Goal: Check status: Check status

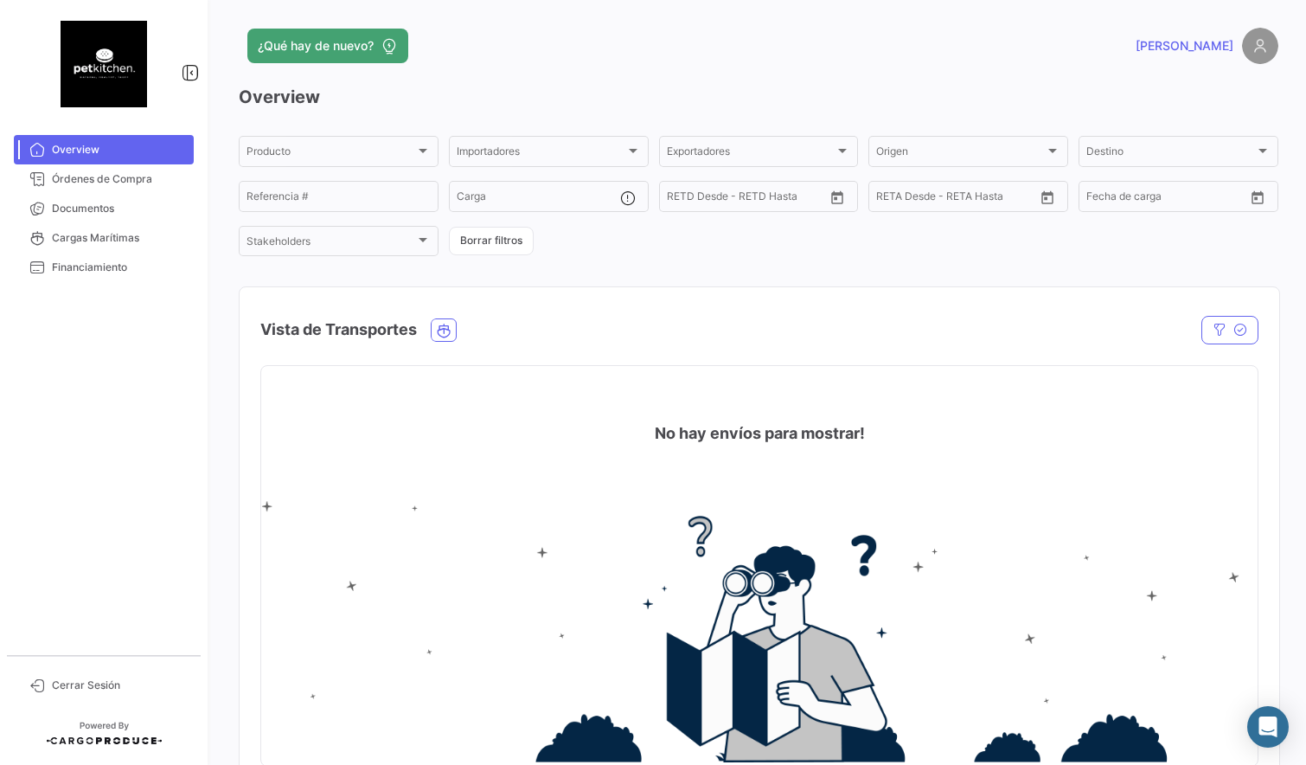
drag, startPoint x: 627, startPoint y: 268, endPoint x: 631, endPoint y: 300, distance: 32.3
click at [626, 268] on div "Overview Producto Producto Importadores Importadores Exportadores Exportadores …" at bounding box center [759, 433] width 1040 height 696
click at [712, 266] on div "Overview Producto Producto Importadores Importadores Exportadores Exportadores …" at bounding box center [759, 433] width 1040 height 696
click at [399, 153] on div "Producto" at bounding box center [331, 154] width 169 height 12
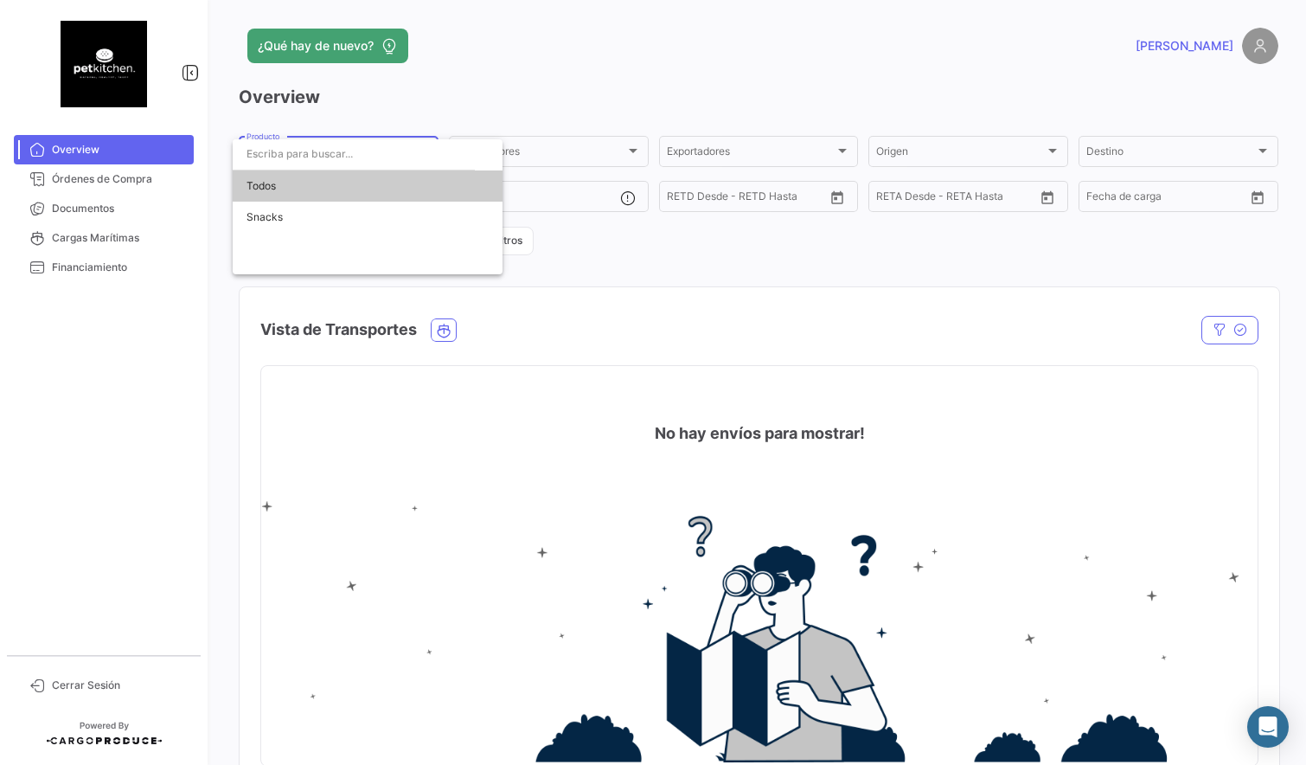
click at [477, 85] on div at bounding box center [653, 382] width 1306 height 765
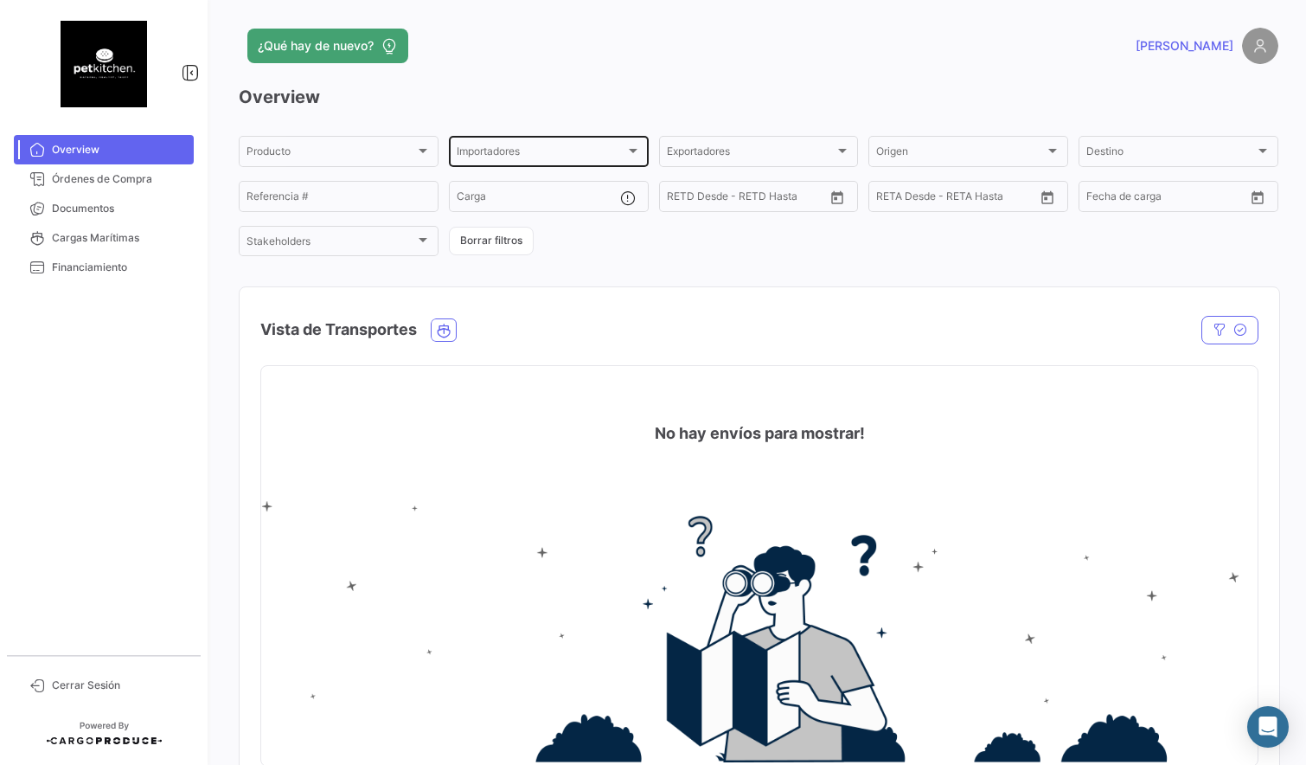
click at [565, 143] on div "Importadores Importadores" at bounding box center [549, 150] width 184 height 34
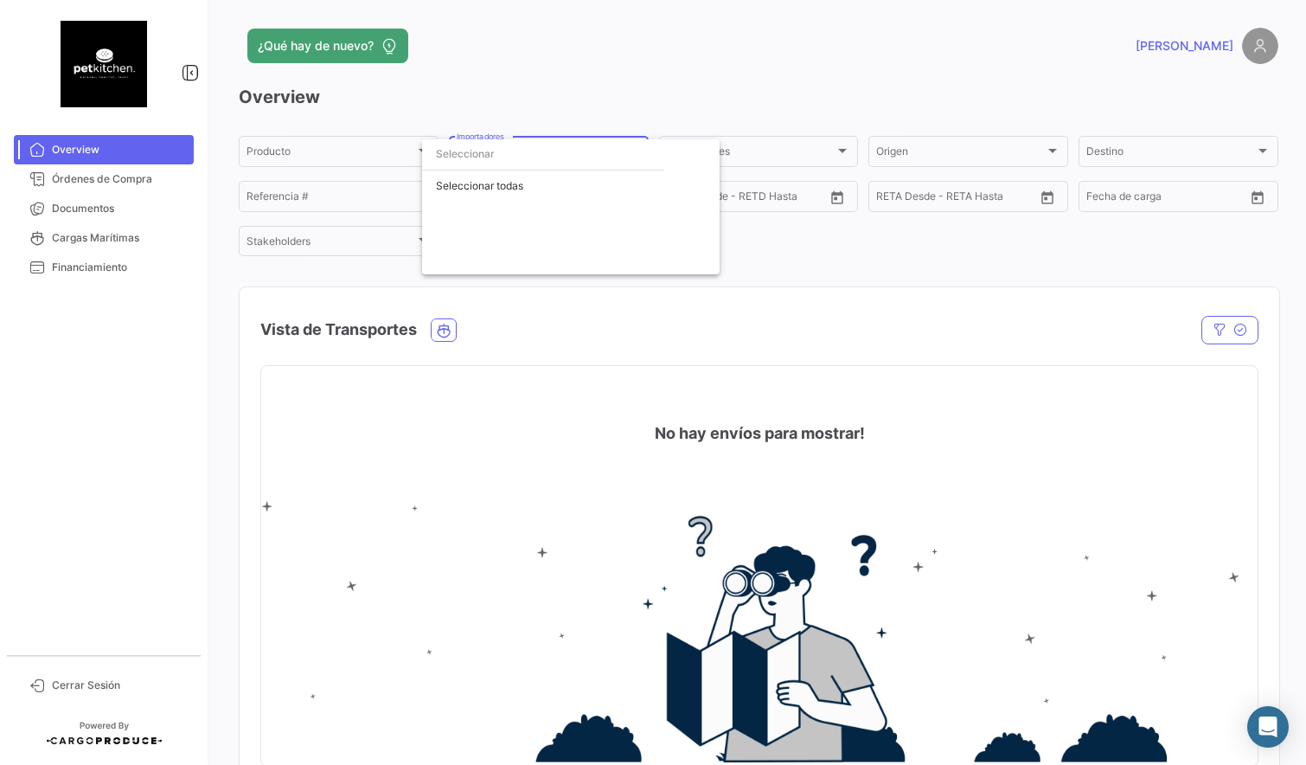
click at [569, 81] on div at bounding box center [653, 382] width 1306 height 765
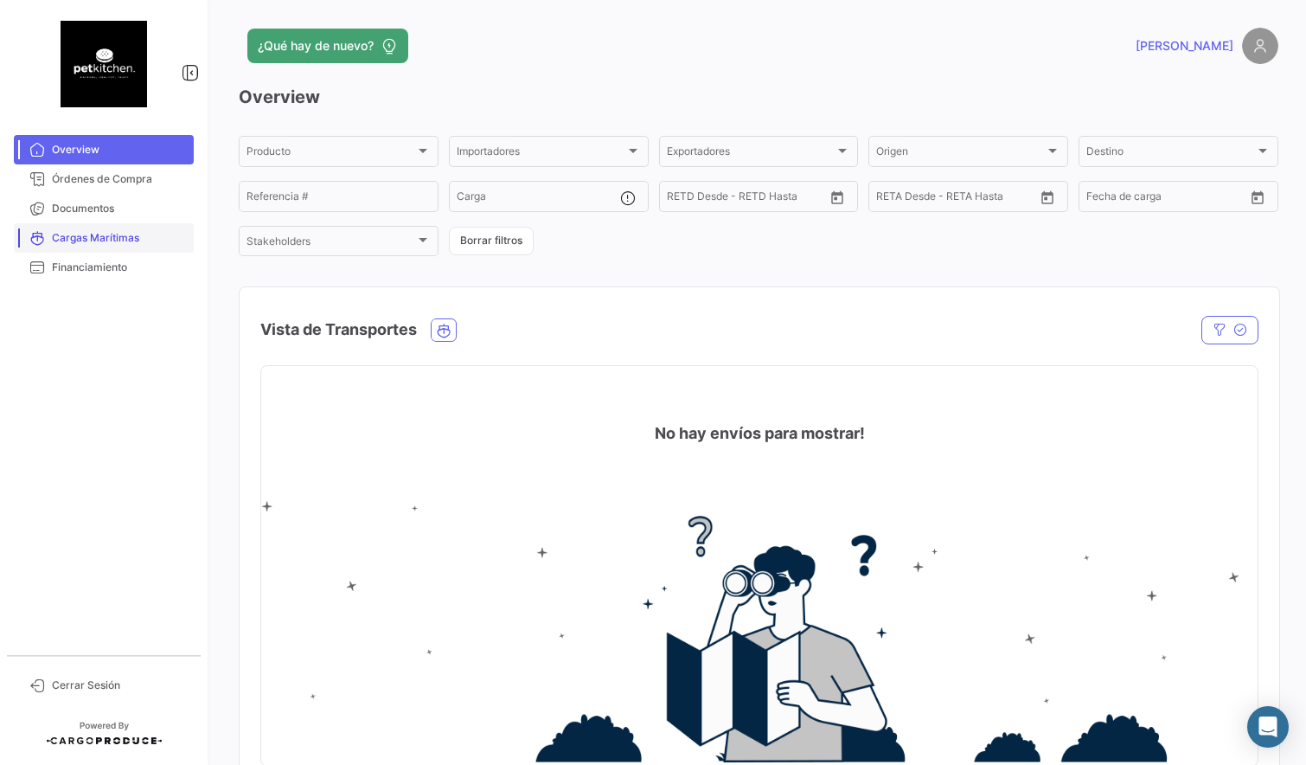
click at [90, 229] on link "Cargas Marítimas" at bounding box center [104, 237] width 180 height 29
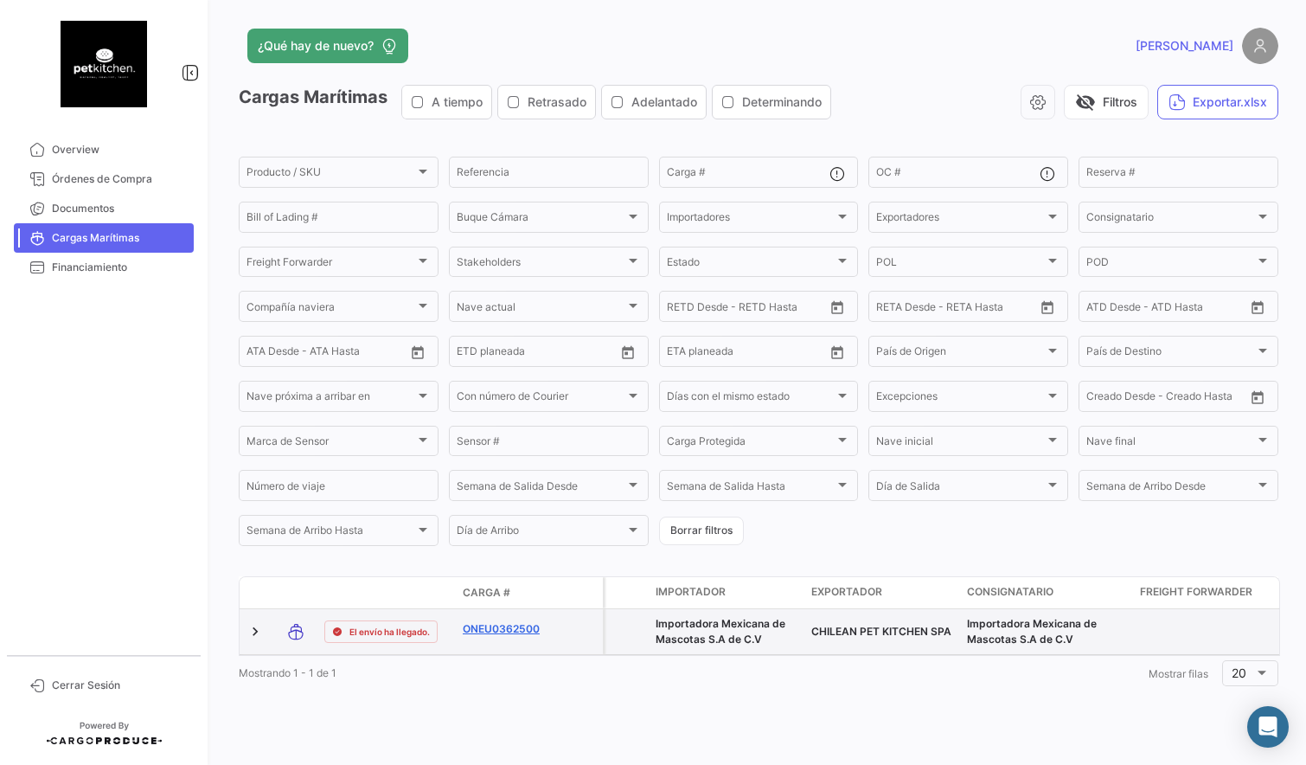
click at [506, 634] on link "ONEU0362500" at bounding box center [508, 629] width 90 height 16
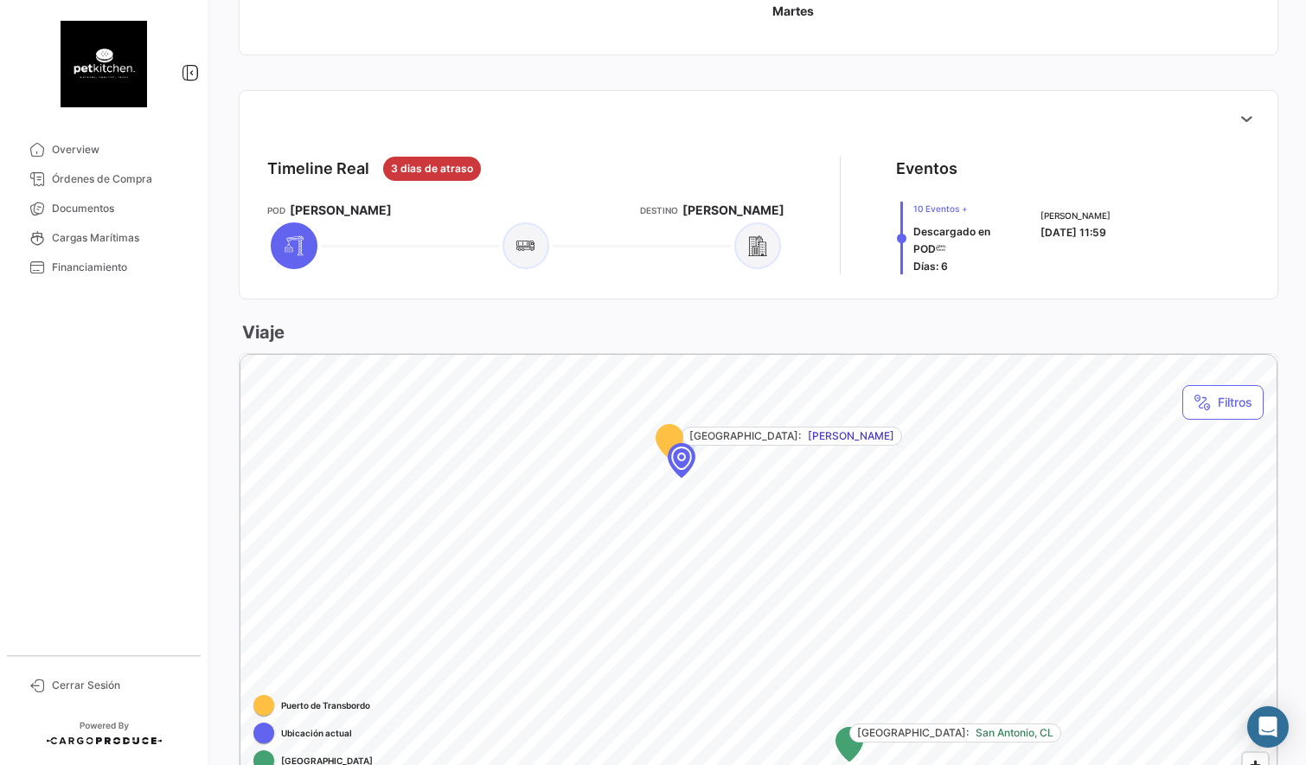
scroll to position [597, 0]
click at [683, 468] on div "Map marker" at bounding box center [681, 457] width 156 height 156
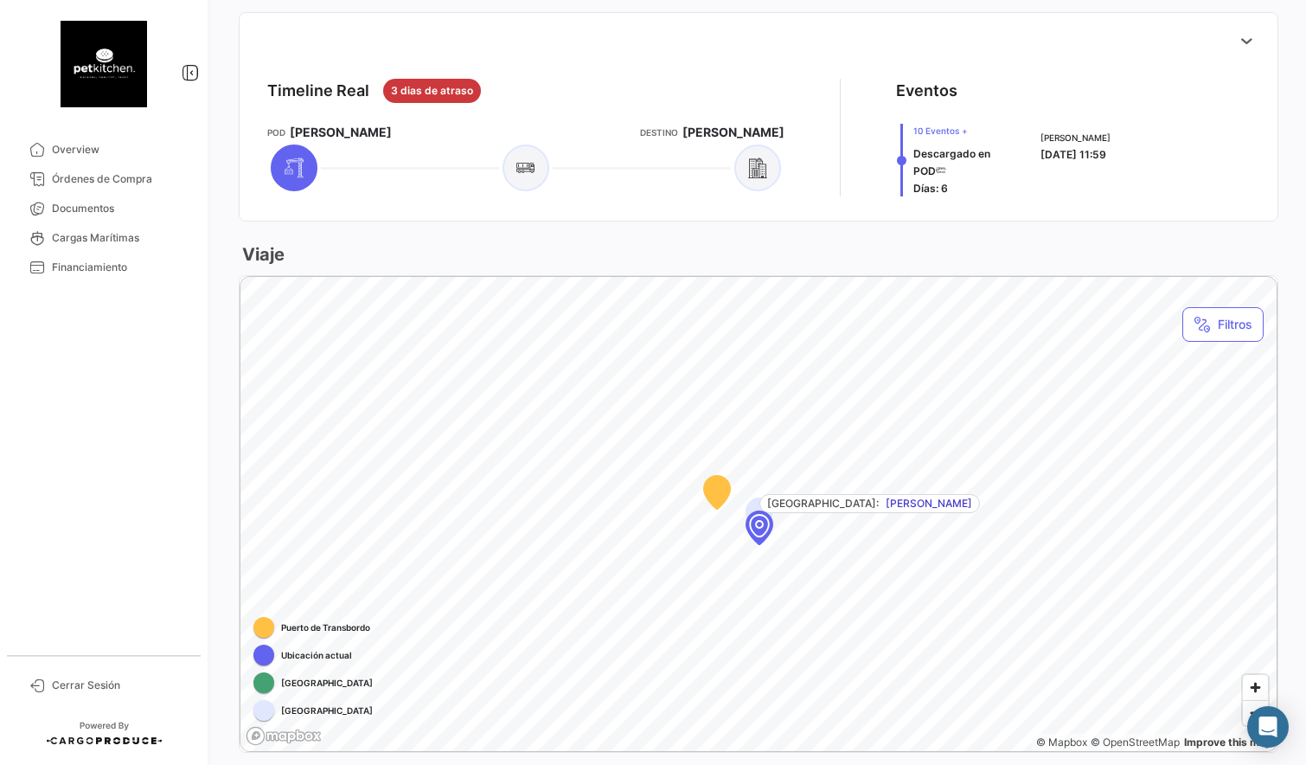
scroll to position [843, 0]
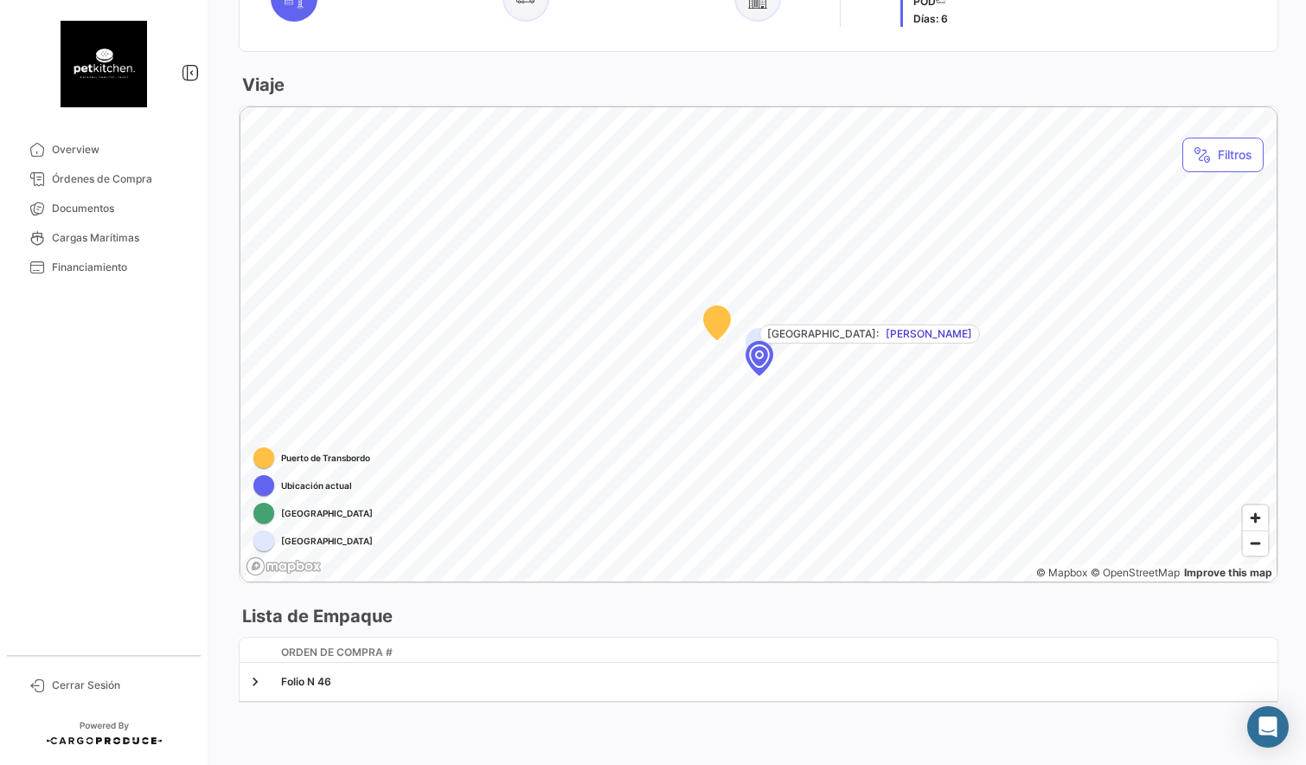
drag, startPoint x: 297, startPoint y: 686, endPoint x: 246, endPoint y: 722, distance: 62.6
click at [297, 686] on div "Folio N 46" at bounding box center [775, 682] width 989 height 16
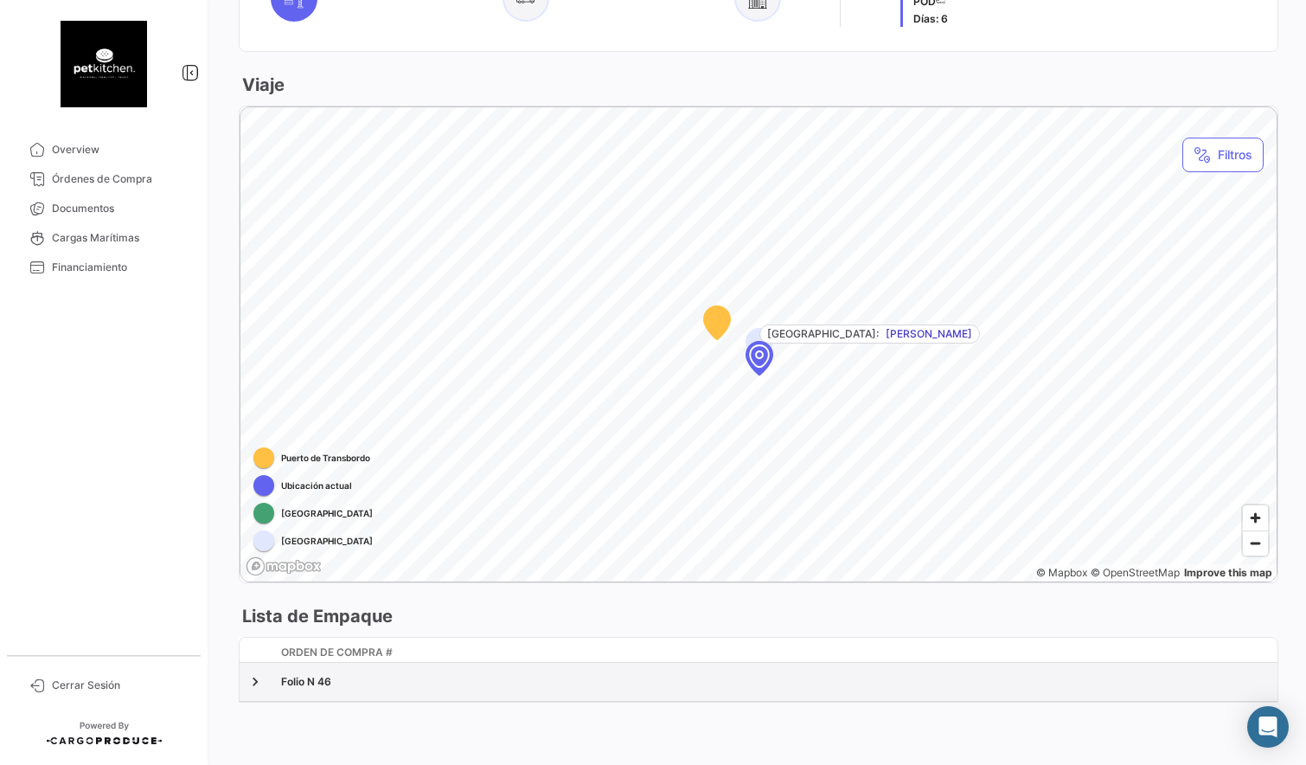
drag, startPoint x: 254, startPoint y: 687, endPoint x: 247, endPoint y: 698, distance: 13.7
click at [254, 687] on link at bounding box center [255, 681] width 17 height 17
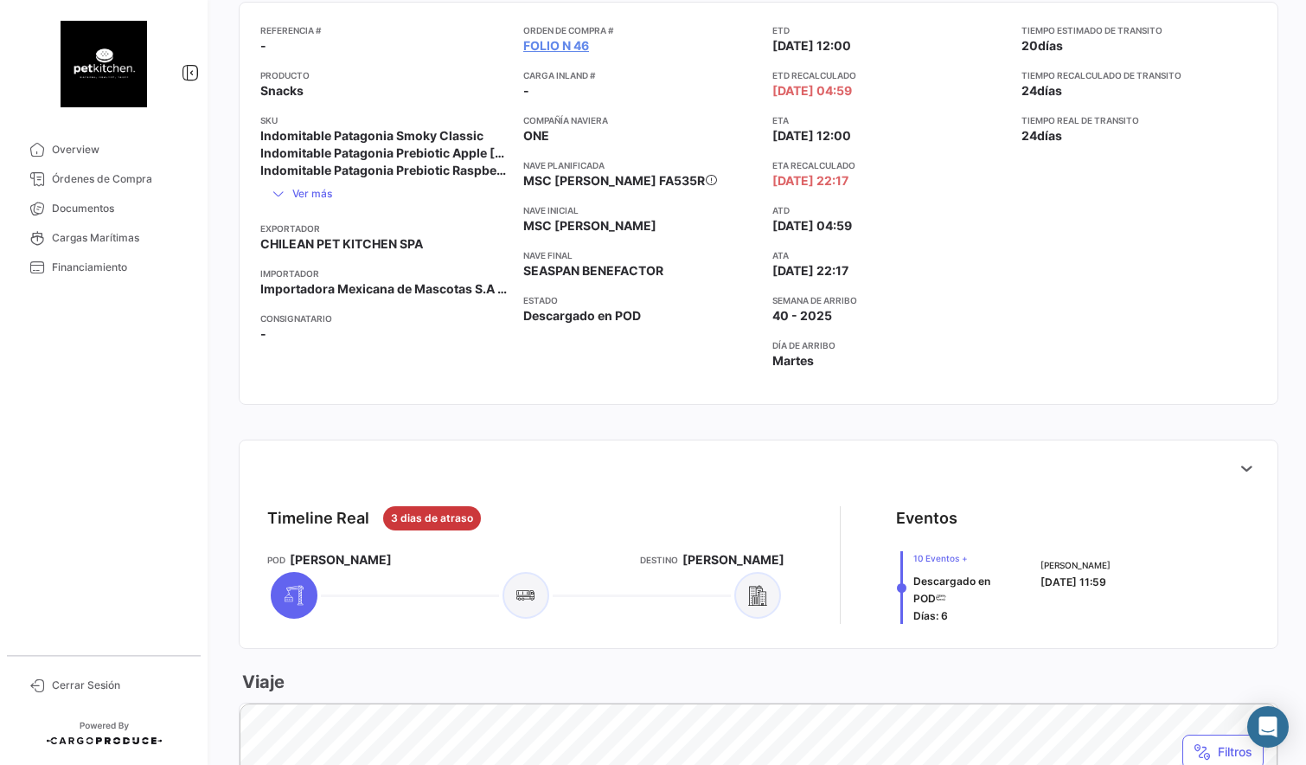
scroll to position [270, 0]
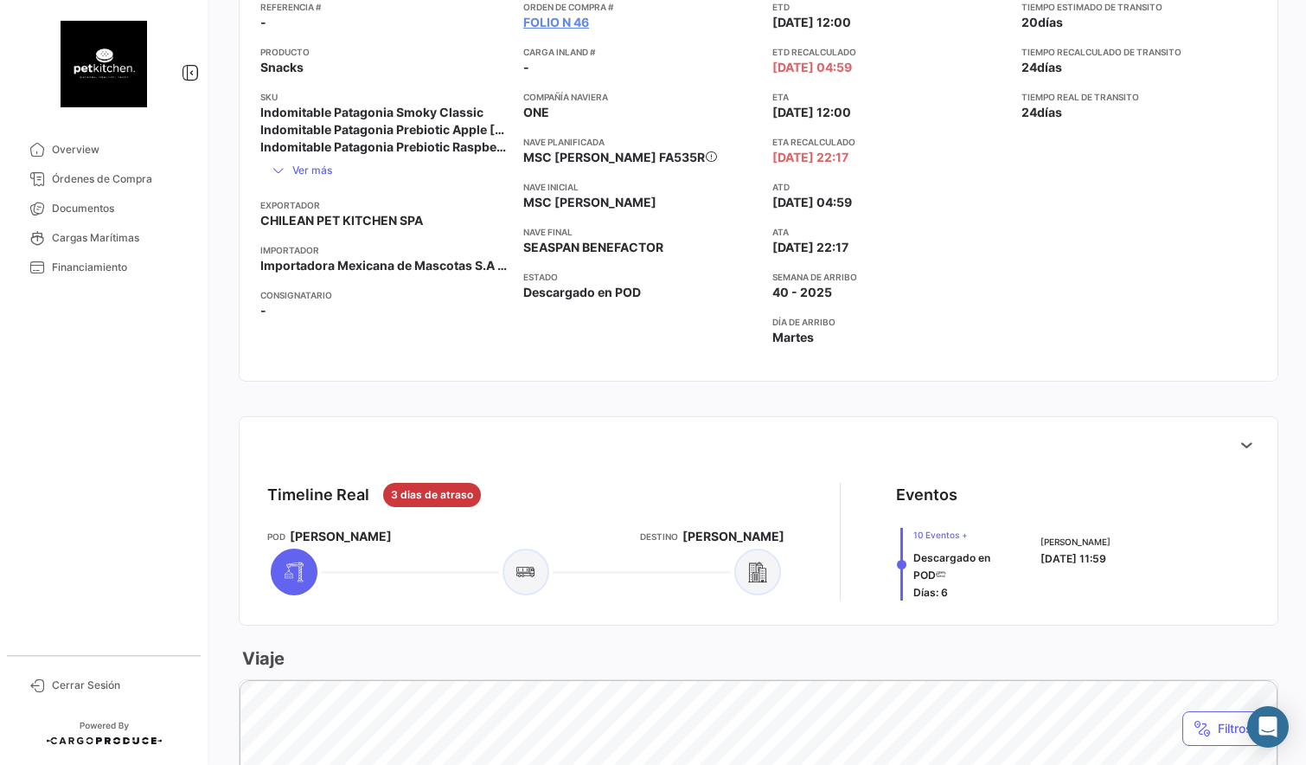
click at [699, 334] on div "Orden de Compra # Folio N 46 Carga inland # - Compañía naviera ONE Nave planifi…" at bounding box center [640, 180] width 235 height 360
drag, startPoint x: 516, startPoint y: 298, endPoint x: 629, endPoint y: 302, distance: 112.5
click at [629, 302] on body "Overview Órdenes de Compra Documentos Cargas Marítimas Financiamiento Cerrar Se…" at bounding box center [653, 382] width 1306 height 765
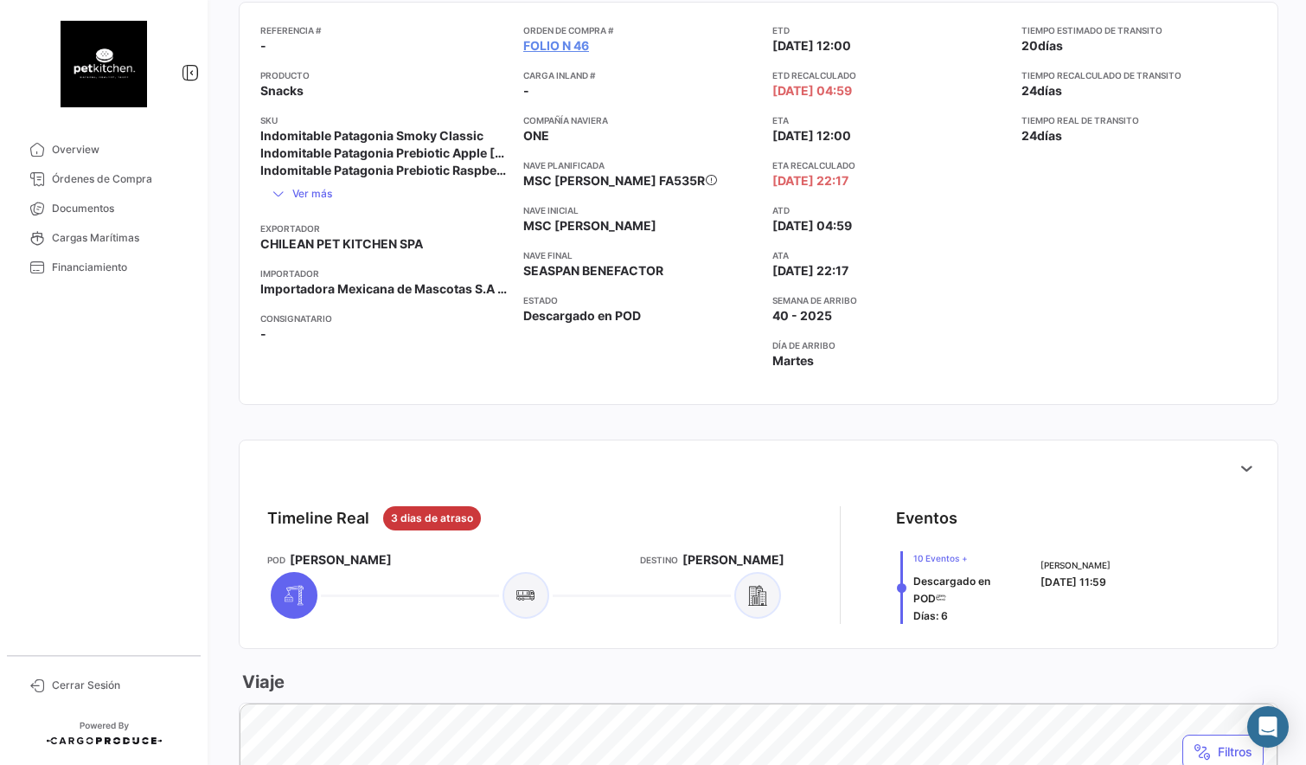
scroll to position [0, 0]
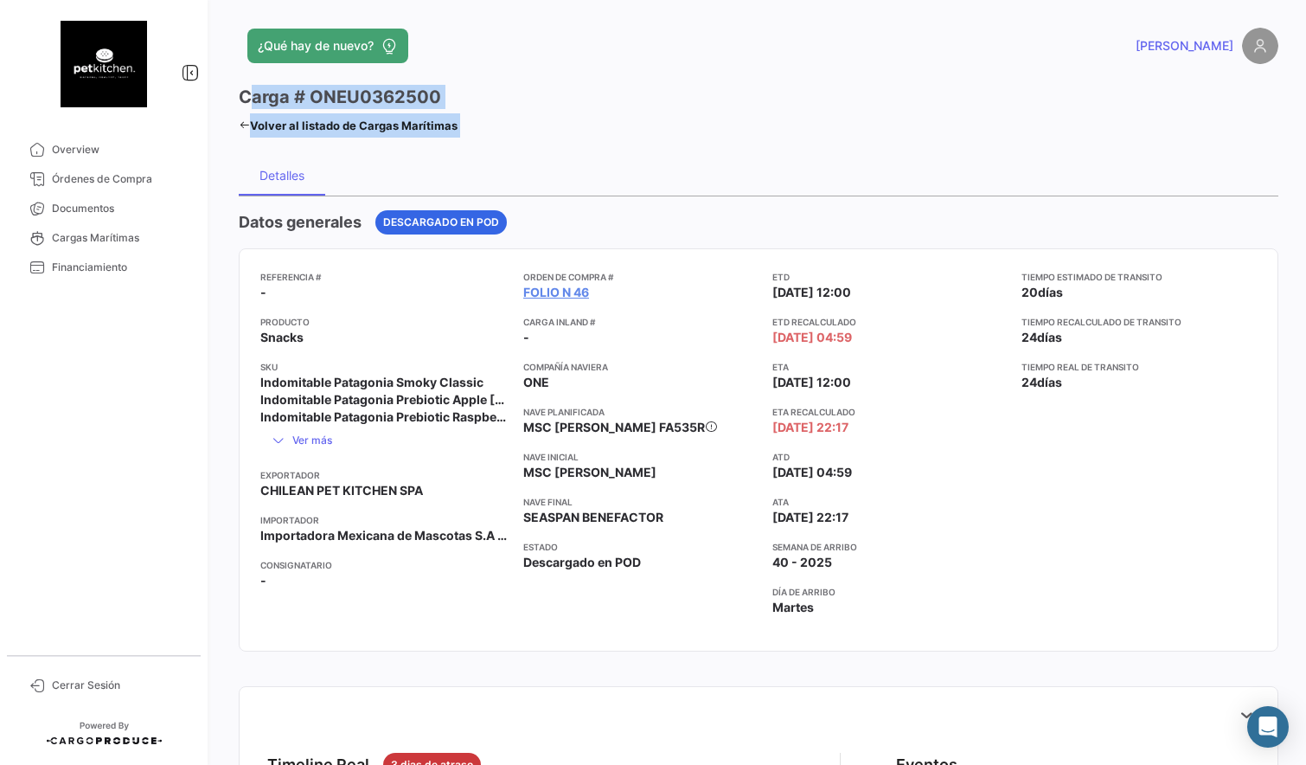
drag, startPoint x: 249, startPoint y: 96, endPoint x: 577, endPoint y: 141, distance: 330.9
click at [583, 138] on mat-toolbar-row "Carga # ONEU0362500 Volver al listado de Cargas Marítimas" at bounding box center [759, 112] width 1040 height 55
drag, startPoint x: 584, startPoint y: 138, endPoint x: 228, endPoint y: 91, distance: 358.7
click at [228, 91] on div "¿Qué hay de nuevo? [PERSON_NAME] # ONEU0362500 Volver al listado de Cargas Marí…" at bounding box center [758, 382] width 1095 height 765
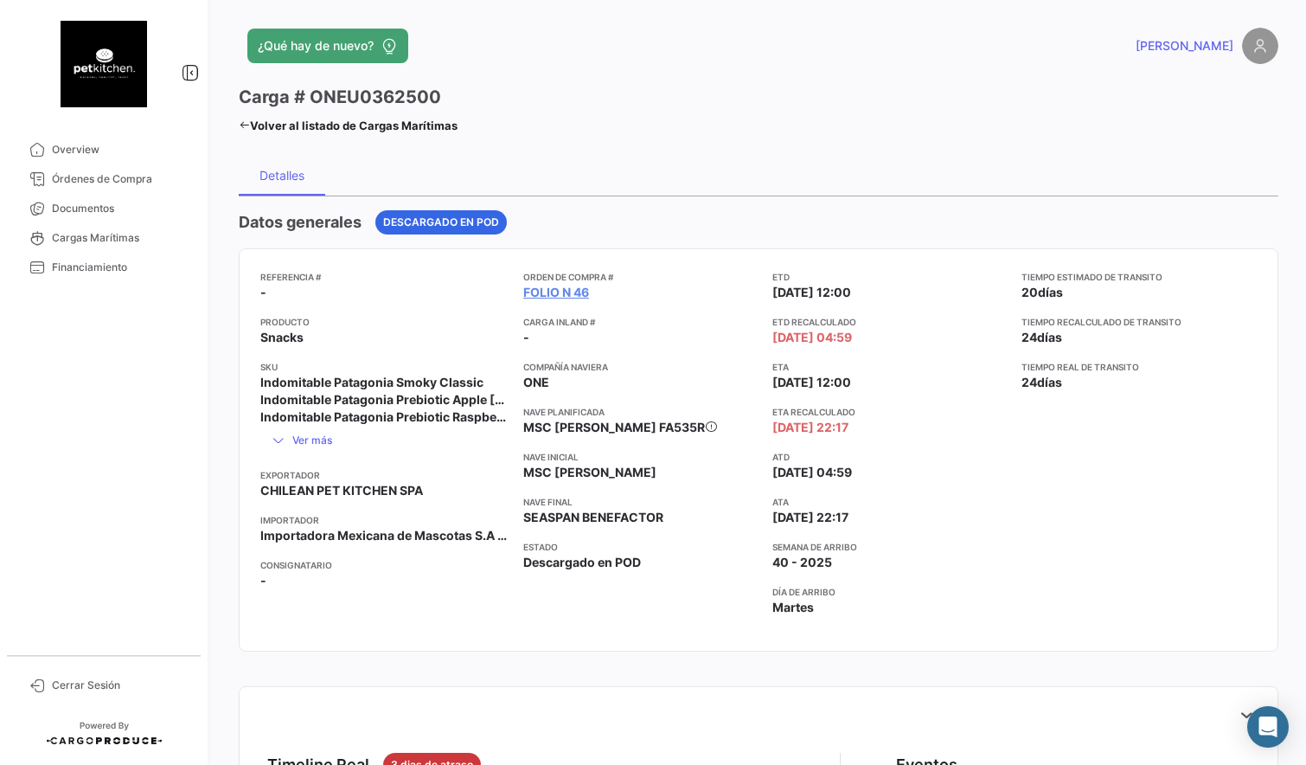
click at [228, 91] on div "¿Qué hay de nuevo? [PERSON_NAME] # ONEU0362500 Volver al listado de Cargas Marí…" at bounding box center [758, 382] width 1095 height 765
click at [364, 96] on h3 "Carga # ONEU0362500" at bounding box center [340, 96] width 202 height 24
click at [797, 134] on mat-toolbar-row "Carga # ONEU0362500 Volver al listado de Cargas Marítimas" at bounding box center [759, 112] width 1040 height 55
click at [579, 111] on div "Carga # ONEU0362500 Volver al listado de Cargas Marítimas" at bounding box center [499, 111] width 520 height 53
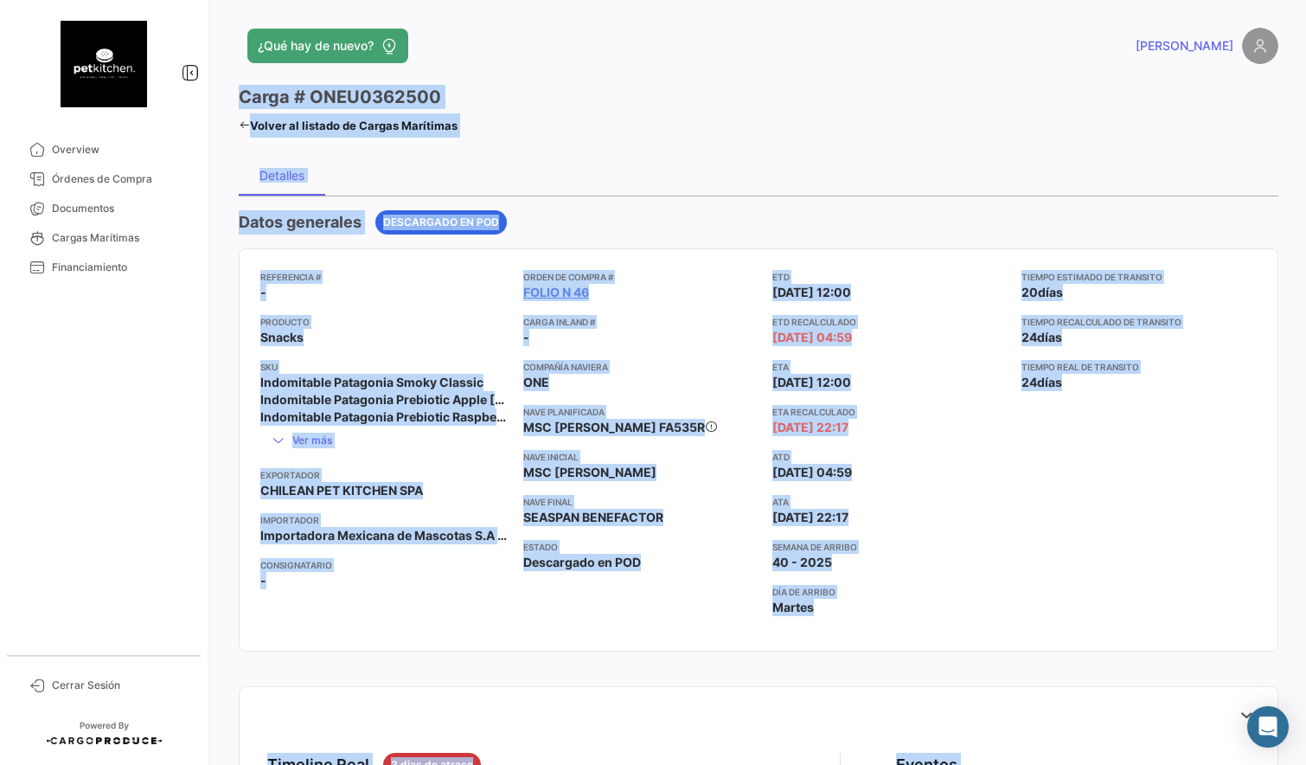
scroll to position [147, 0]
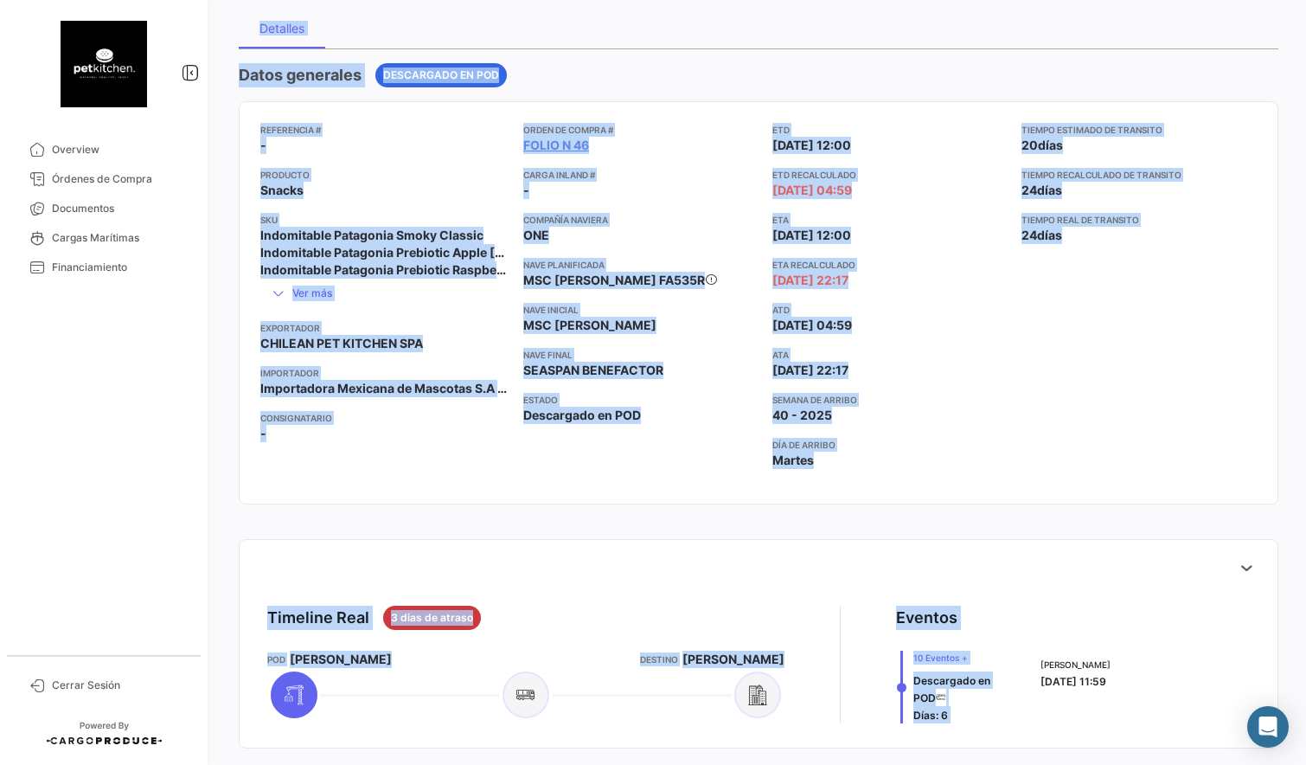
drag, startPoint x: 232, startPoint y: 96, endPoint x: 1106, endPoint y: 747, distance: 1090.3
click at [1126, 762] on div "¿Qué hay de nuevo? [PERSON_NAME] # ONEU0362500 Volver al listado de Cargas Marí…" at bounding box center [758, 382] width 1095 height 765
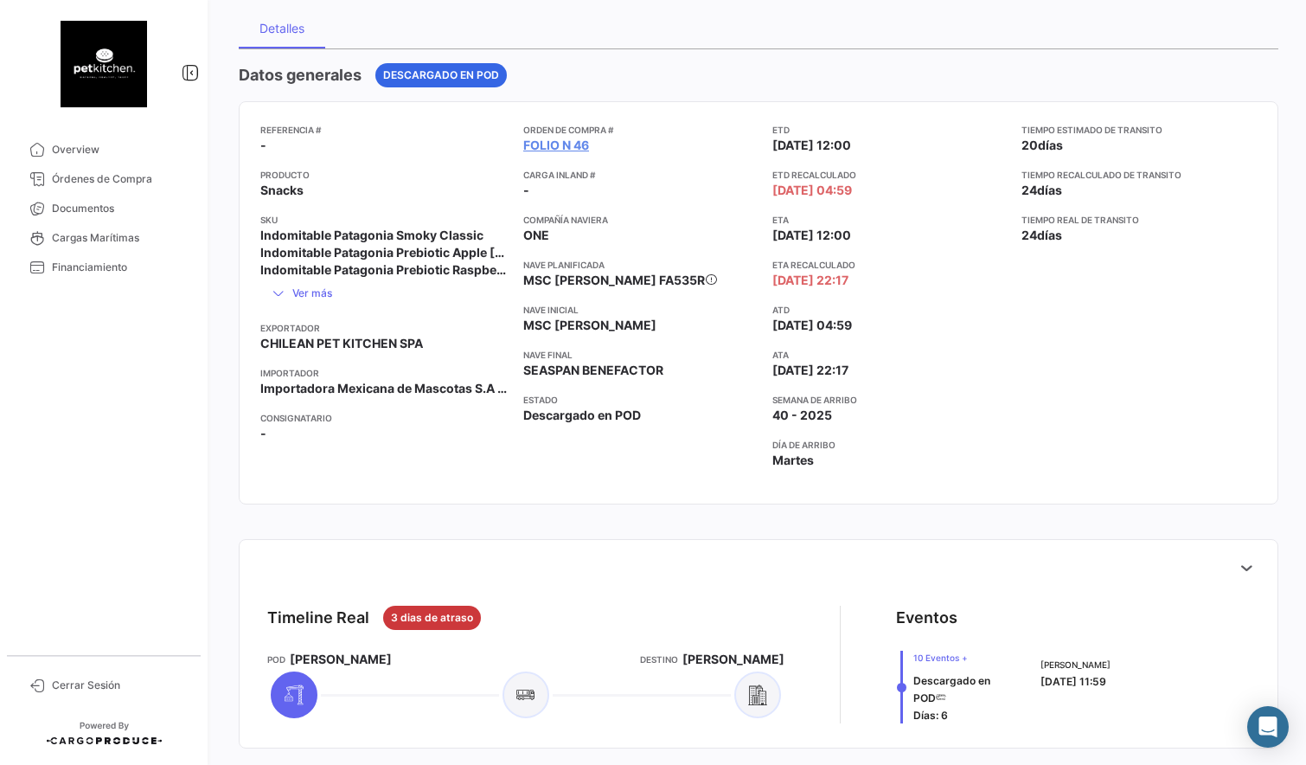
drag, startPoint x: 1130, startPoint y: 487, endPoint x: 1126, endPoint y: 500, distance: 13.4
click at [1130, 487] on mat-card "Referencia # - Producto Snacks SKU Indomitable Patagonia Smoky Classic Indomita…" at bounding box center [759, 302] width 1040 height 403
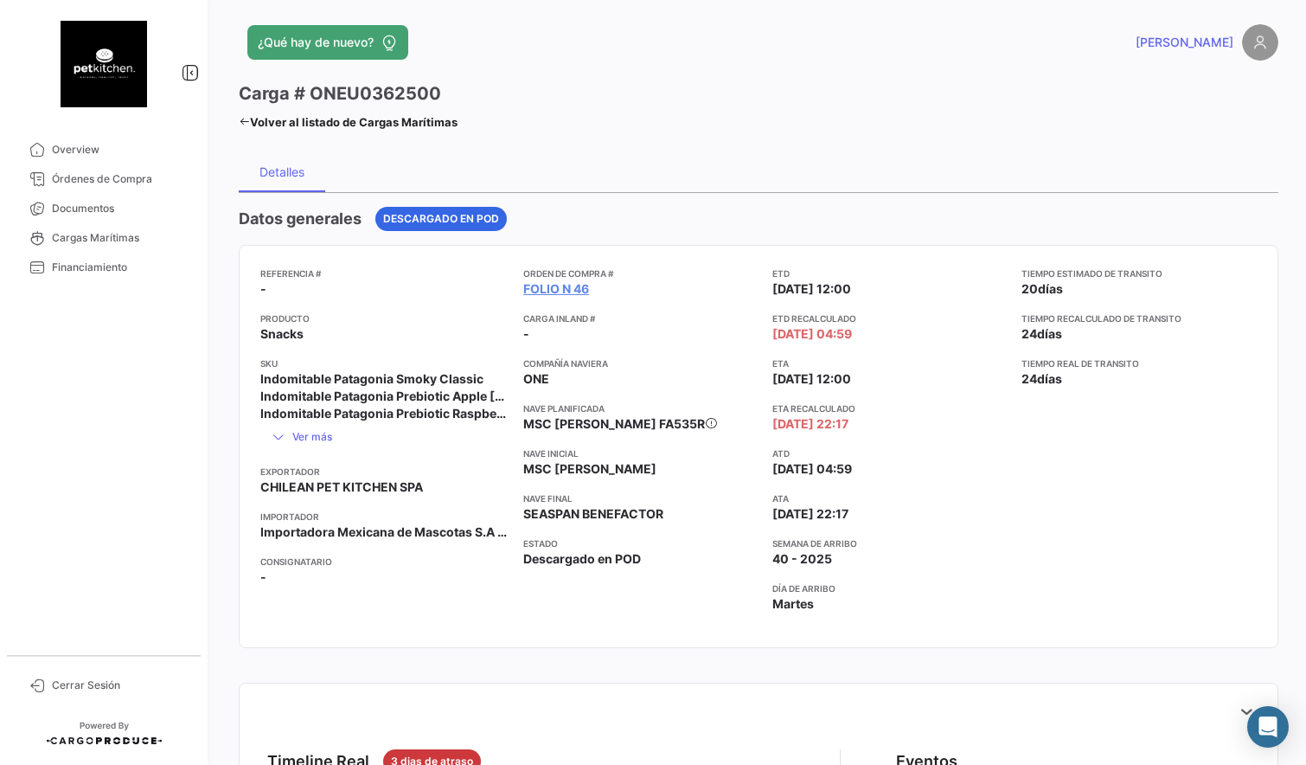
scroll to position [0, 0]
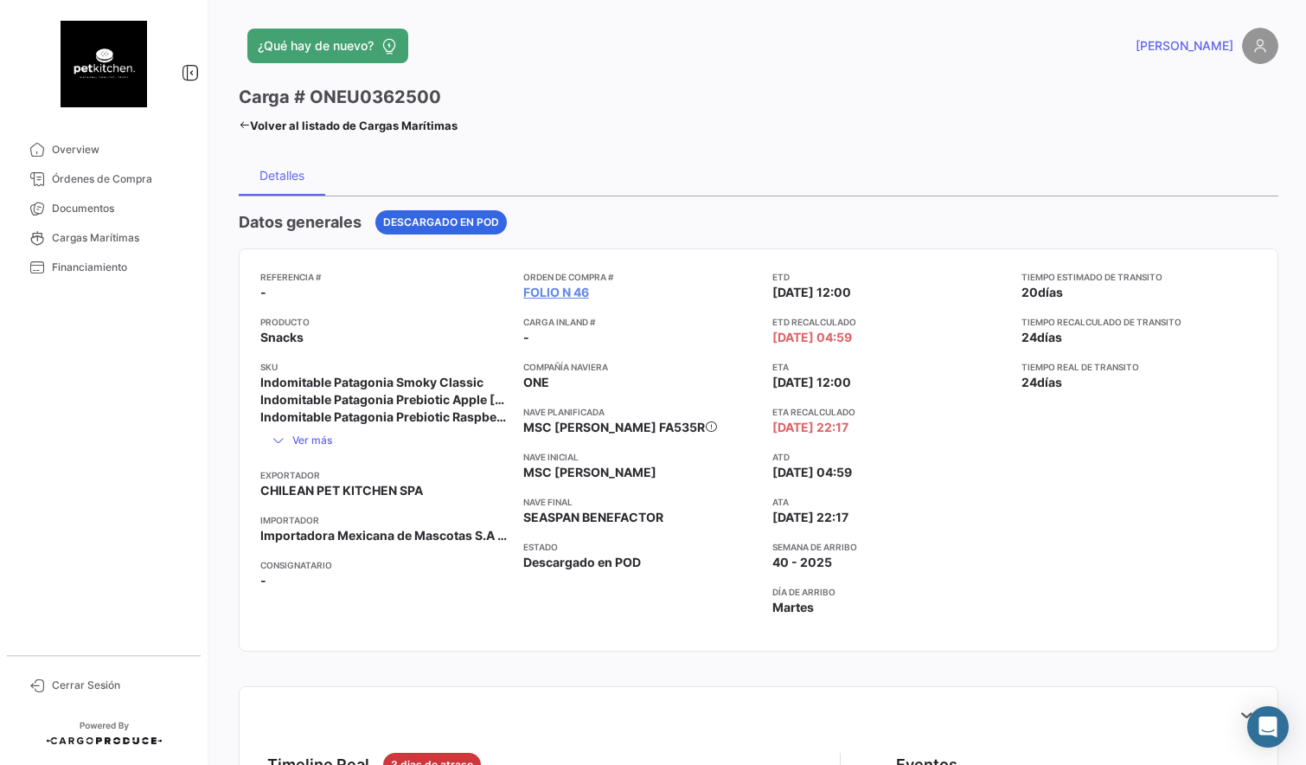
drag, startPoint x: 222, startPoint y: 48, endPoint x: 541, endPoint y: 135, distance: 330.1
click at [541, 135] on div "¿Qué hay de nuevo? [PERSON_NAME] # ONEU0362500 Volver al listado de Cargas Marí…" at bounding box center [758, 382] width 1095 height 765
click at [540, 136] on div "Carga # ONEU0362500 Volver al listado de Cargas Marítimas" at bounding box center [499, 111] width 520 height 53
